Goal: Task Accomplishment & Management: Complete application form

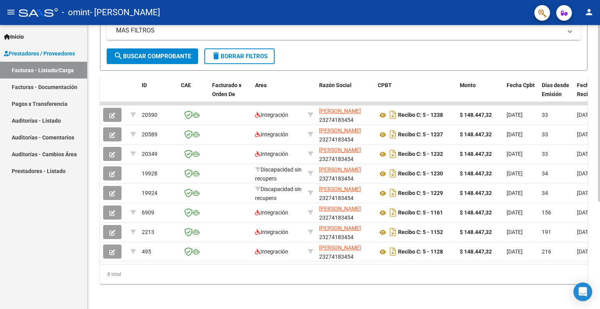
click at [600, 166] on div at bounding box center [599, 220] width 2 height 177
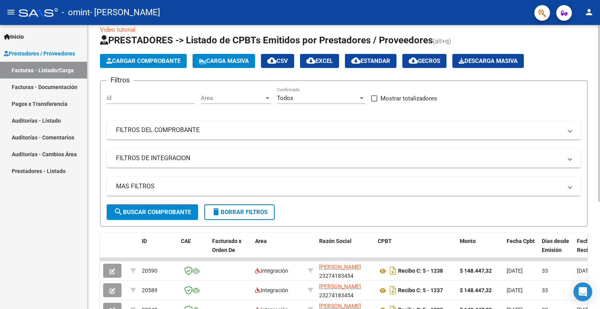
click at [592, 67] on div "Video tutorial PRESTADORES -> Listado de CPBTs Emitidos por Prestadores / Prove…" at bounding box center [345, 239] width 515 height 452
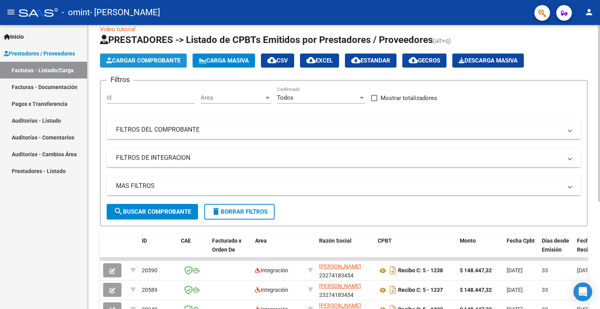
click at [156, 61] on span "Cargar Comprobante" at bounding box center [143, 60] width 74 height 7
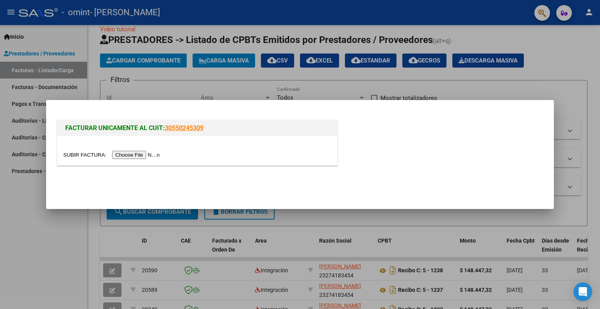
click at [141, 155] on input "file" at bounding box center [112, 155] width 99 height 8
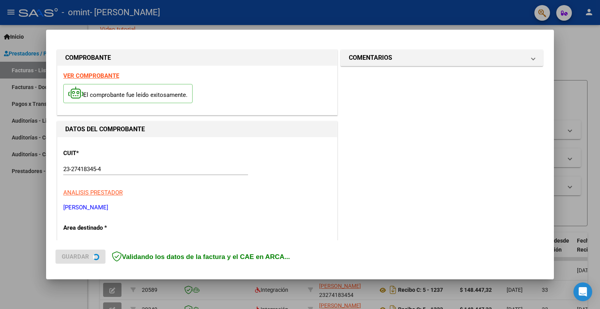
scroll to position [171, 0]
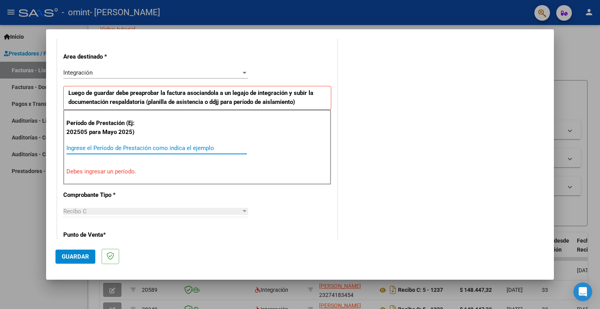
click at [137, 147] on input "Ingrese el Período de Prestación como indica el ejemplo" at bounding box center [156, 148] width 181 height 7
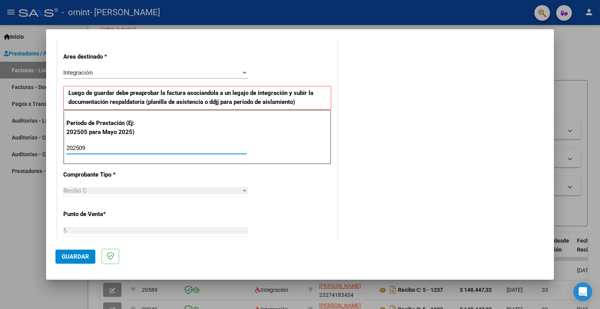
type input "202509"
click at [83, 255] on span "Guardar" at bounding box center [75, 256] width 27 height 7
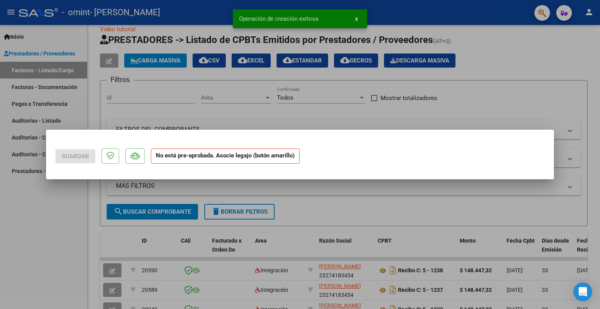
scroll to position [0, 0]
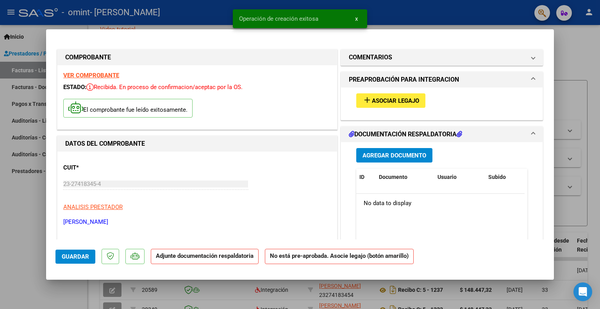
click at [407, 99] on span "Asociar Legajo" at bounding box center [395, 100] width 47 height 7
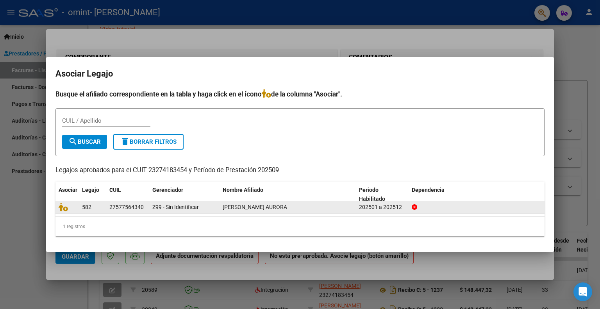
click at [234, 208] on span "[PERSON_NAME] AURORA" at bounding box center [255, 207] width 64 height 6
click at [62, 211] on icon at bounding box center [63, 207] width 9 height 9
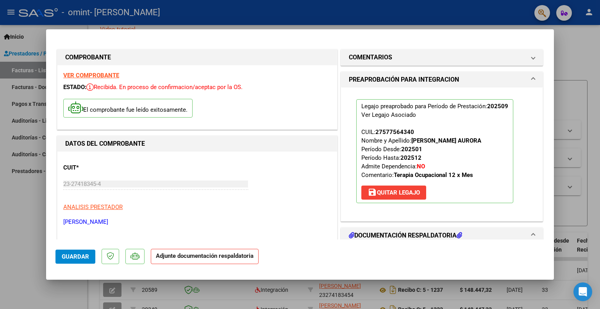
click at [424, 232] on h1 "DOCUMENTACIÓN RESPALDATORIA" at bounding box center [405, 235] width 113 height 9
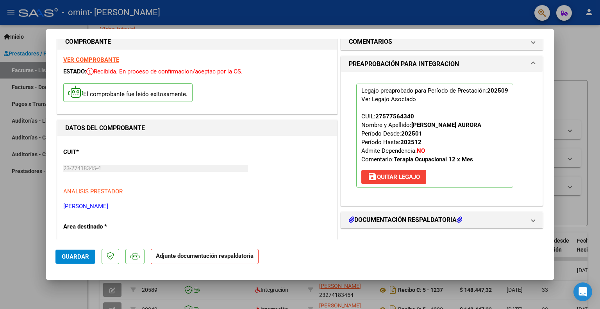
scroll to position [31, 0]
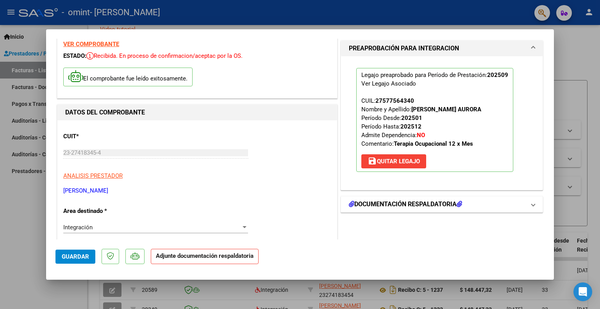
click at [532, 207] on span at bounding box center [533, 204] width 3 height 9
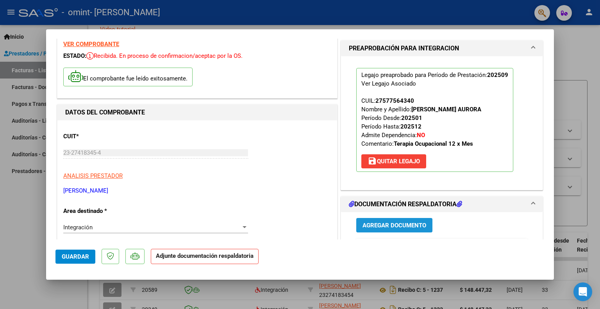
click at [402, 223] on span "Agregar Documento" at bounding box center [395, 225] width 64 height 7
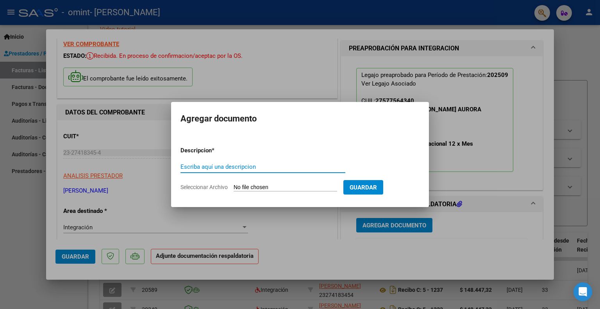
click at [259, 170] on input "Escriba aquí una descripcion" at bounding box center [263, 166] width 165 height 7
click at [250, 186] on input "Seleccionar Archivo" at bounding box center [286, 187] width 104 height 7
type input "C:\fakepath\auroseptiem.pdf"
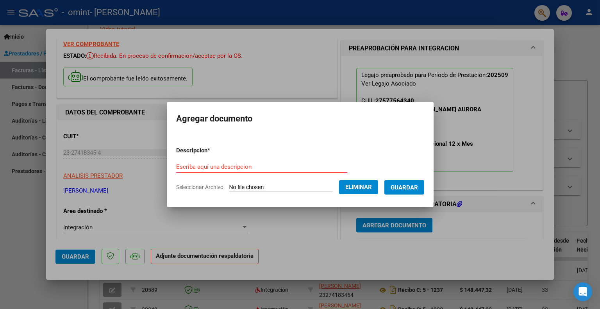
click at [188, 158] on form "Descripcion * Escriba aquí una descripcion Seleccionar Archivo Eliminar Guardar" at bounding box center [300, 168] width 248 height 57
click at [189, 166] on input "Escriba aquí una descripcion" at bounding box center [261, 166] width 171 height 7
type input "asist septiembre"
click at [414, 190] on span "Guardar" at bounding box center [404, 187] width 27 height 7
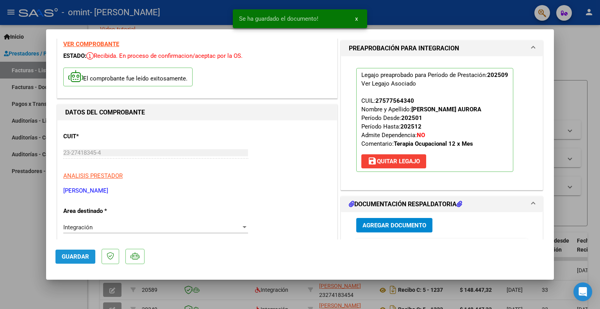
click at [80, 256] on span "Guardar" at bounding box center [75, 256] width 27 height 7
click at [600, 93] on div at bounding box center [300, 154] width 600 height 309
type input "$ 0,00"
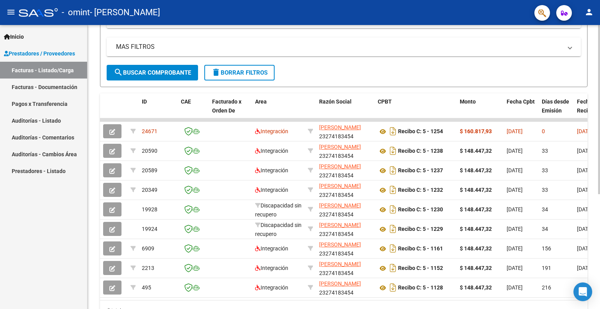
scroll to position [152, 0]
click at [599, 188] on div at bounding box center [599, 202] width 2 height 169
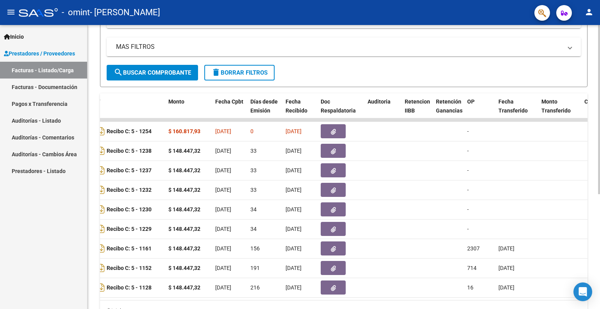
scroll to position [0, 292]
